Goal: Task Accomplishment & Management: Manage account settings

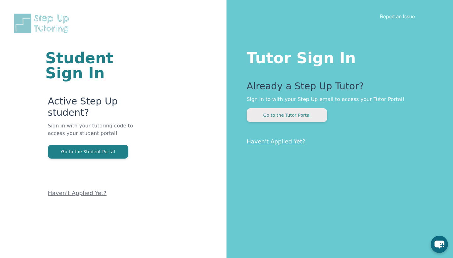
click at [299, 117] on button "Go to the Tutor Portal" at bounding box center [287, 115] width 81 height 14
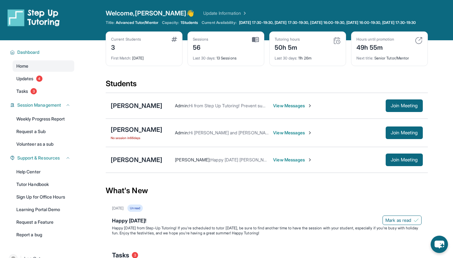
click at [293, 109] on span "View Messages" at bounding box center [292, 106] width 39 height 6
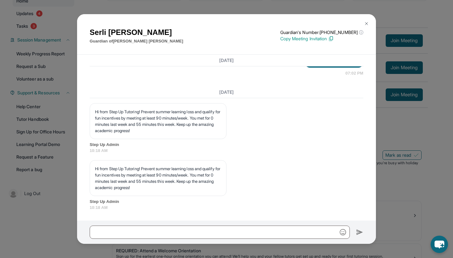
scroll to position [96, 0]
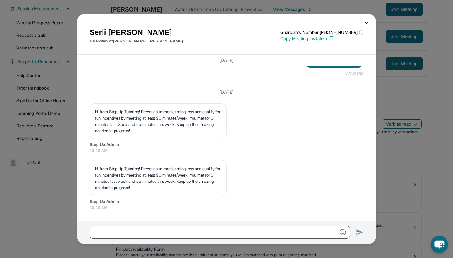
click at [381, 105] on div "[PERSON_NAME] Guardian of [PERSON_NAME] Guardian's Number: [PHONE_NUMBER] ⓘ Thi…" at bounding box center [226, 129] width 453 height 258
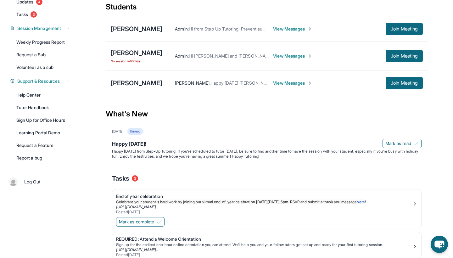
scroll to position [75, 0]
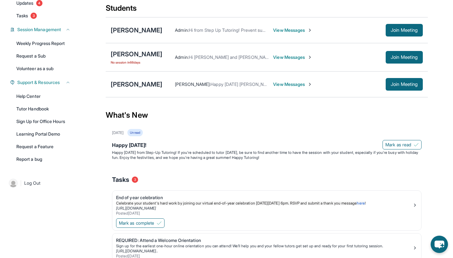
click at [277, 87] on span "View Messages" at bounding box center [292, 84] width 39 height 6
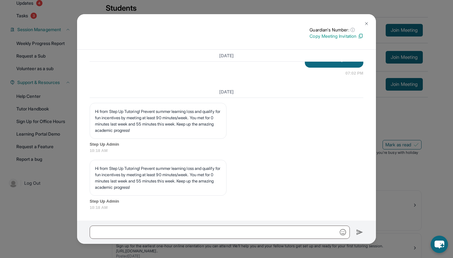
scroll to position [7545, 0]
click at [367, 21] on img at bounding box center [366, 23] width 5 height 5
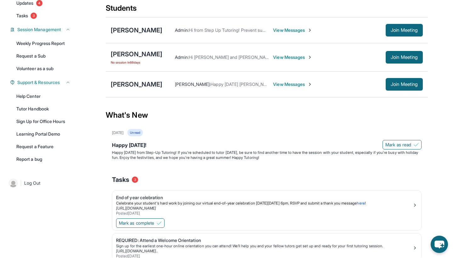
click at [273, 87] on span "View Messages" at bounding box center [292, 84] width 39 height 6
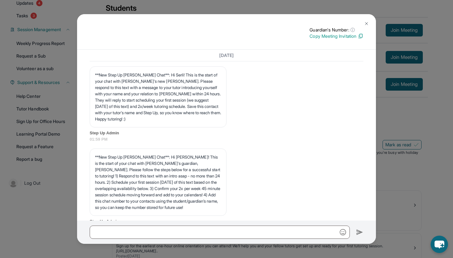
scroll to position [7623, 0]
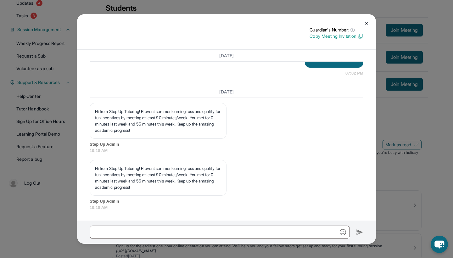
click at [366, 22] on img at bounding box center [366, 23] width 5 height 5
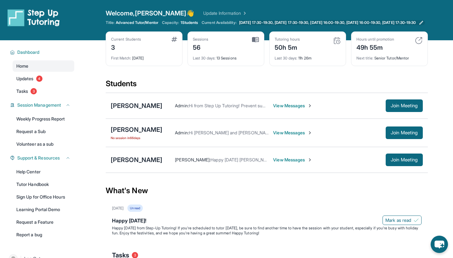
scroll to position [0, 0]
click at [27, 94] on span "Tasks" at bounding box center [22, 91] width 12 height 6
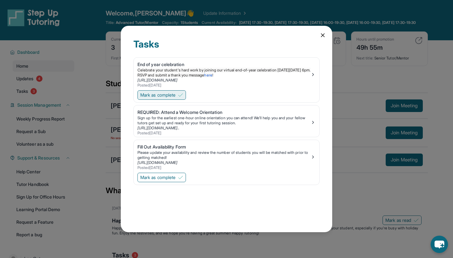
click at [151, 97] on span "Mark as complete" at bounding box center [157, 95] width 35 height 6
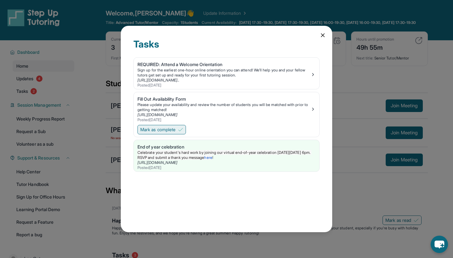
click at [151, 132] on span "Mark as complete" at bounding box center [157, 129] width 35 height 6
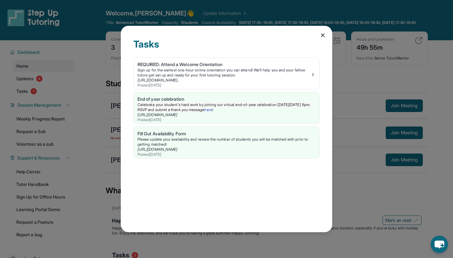
click at [320, 33] on icon at bounding box center [323, 35] width 6 height 6
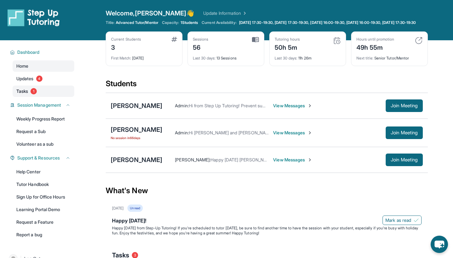
click at [24, 94] on span "Tasks" at bounding box center [22, 91] width 12 height 6
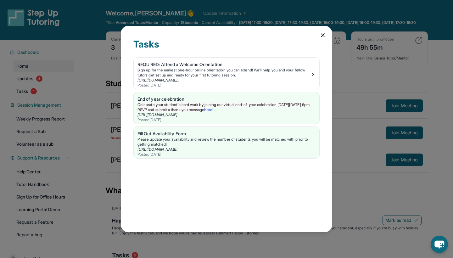
click at [321, 33] on icon at bounding box center [323, 35] width 6 height 6
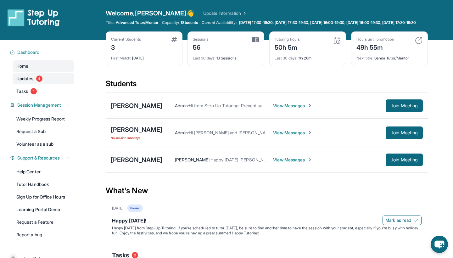
click at [27, 82] on span "Updates" at bounding box center [24, 78] width 17 height 6
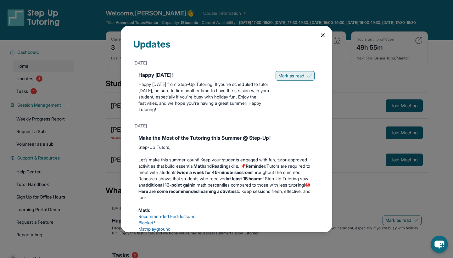
click at [283, 74] on span "Mark as read" at bounding box center [291, 76] width 26 height 6
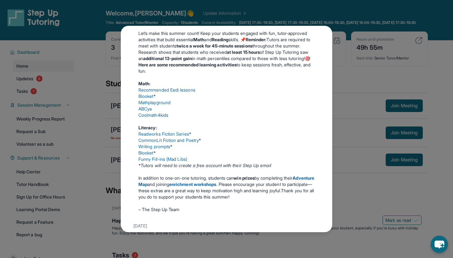
scroll to position [118, 0]
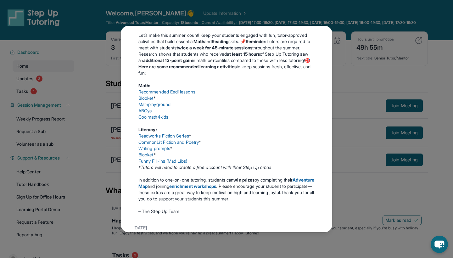
click at [148, 157] on link "Blooket" at bounding box center [145, 154] width 15 height 5
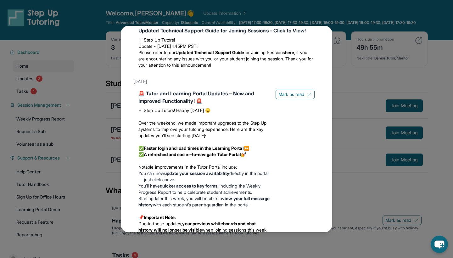
scroll to position [561, 0]
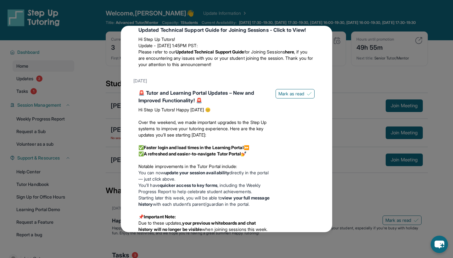
click at [347, 96] on div "Updates [DATE] Happy [DATE]! Happy [DATE] from Step-Up Tutoring! If you're sche…" at bounding box center [226, 129] width 453 height 258
